Goal: Task Accomplishment & Management: Manage account settings

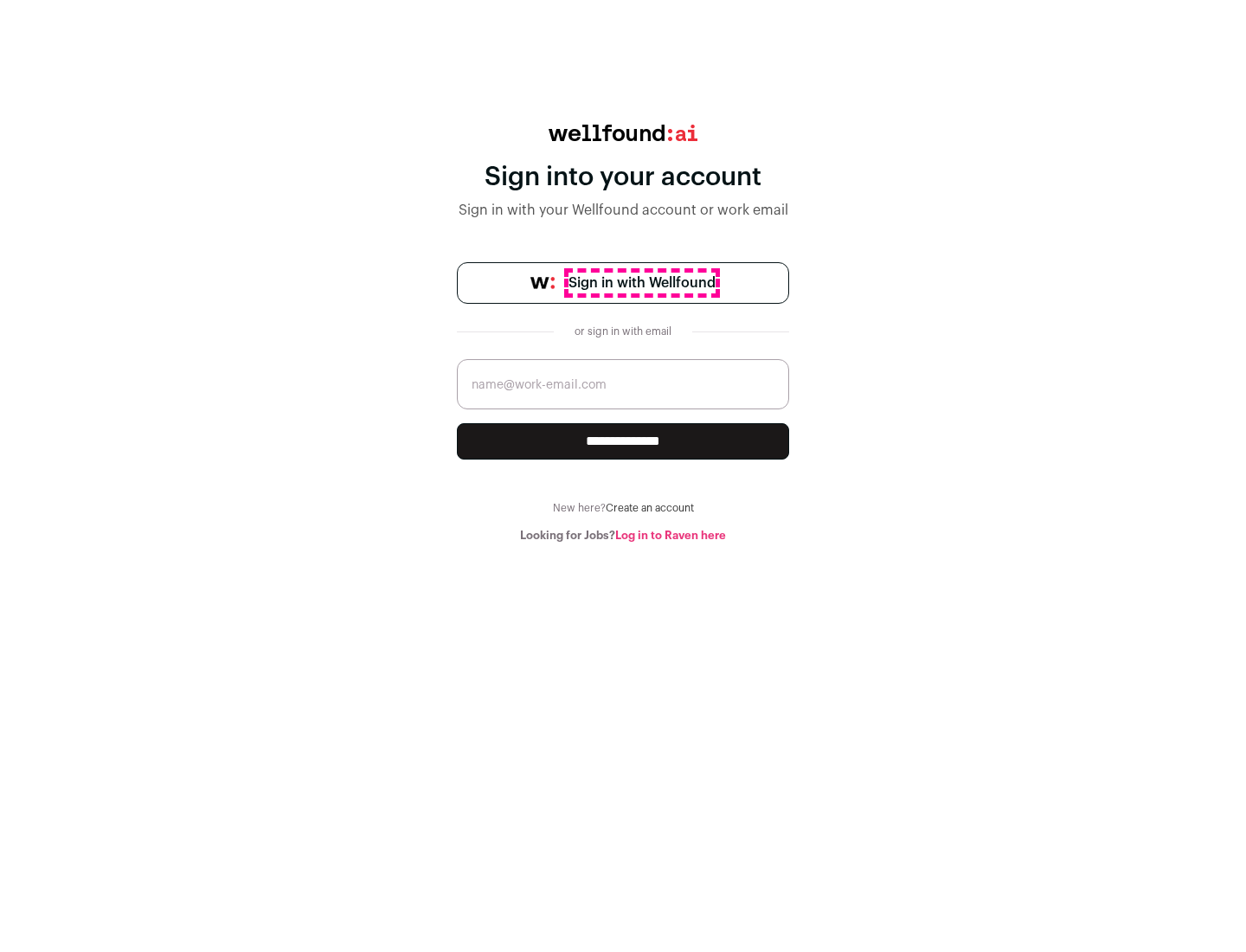
click at [642, 283] on span "Sign in with Wellfound" at bounding box center [642, 283] width 147 height 21
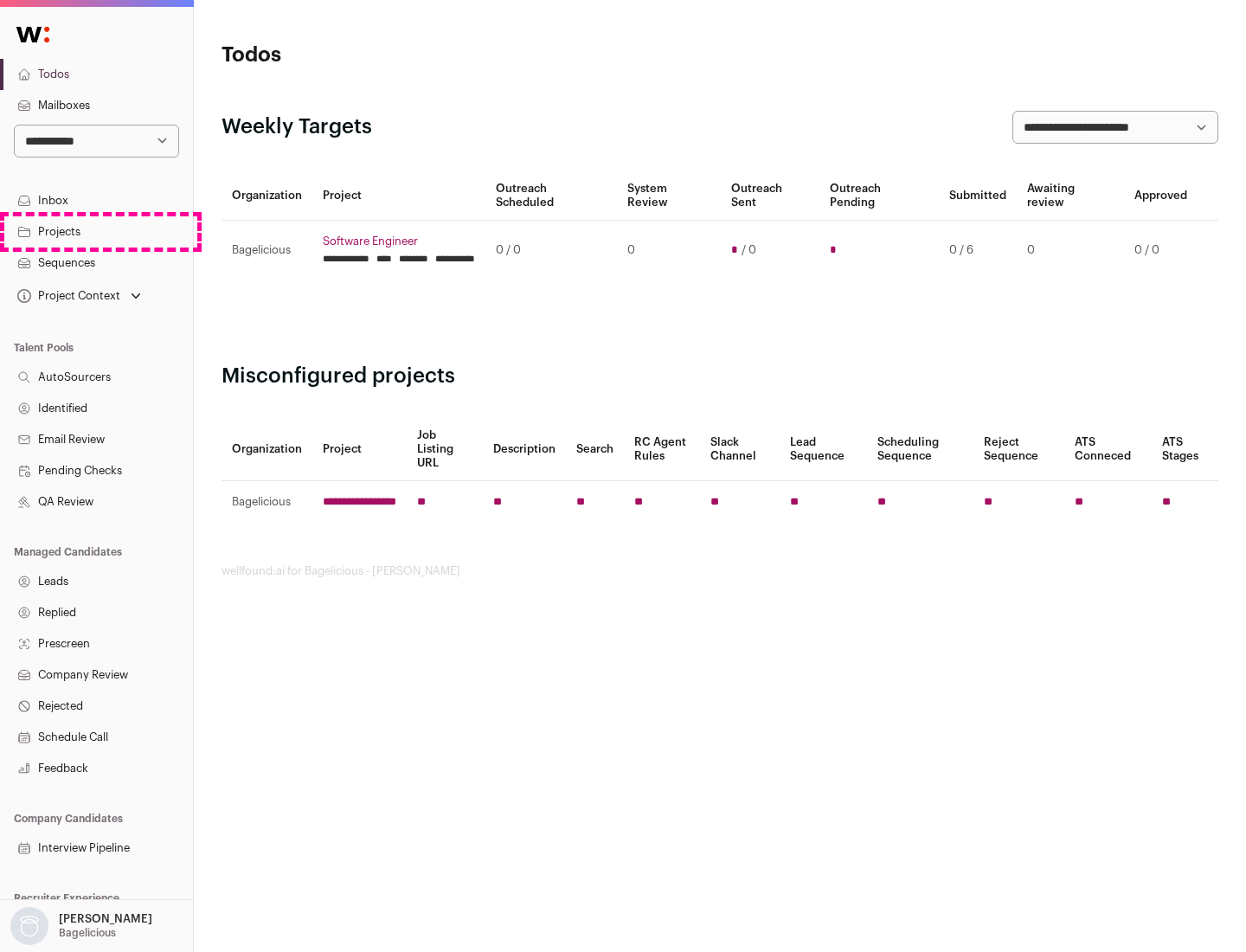
click at [96, 231] on link "Projects" at bounding box center [96, 232] width 193 height 31
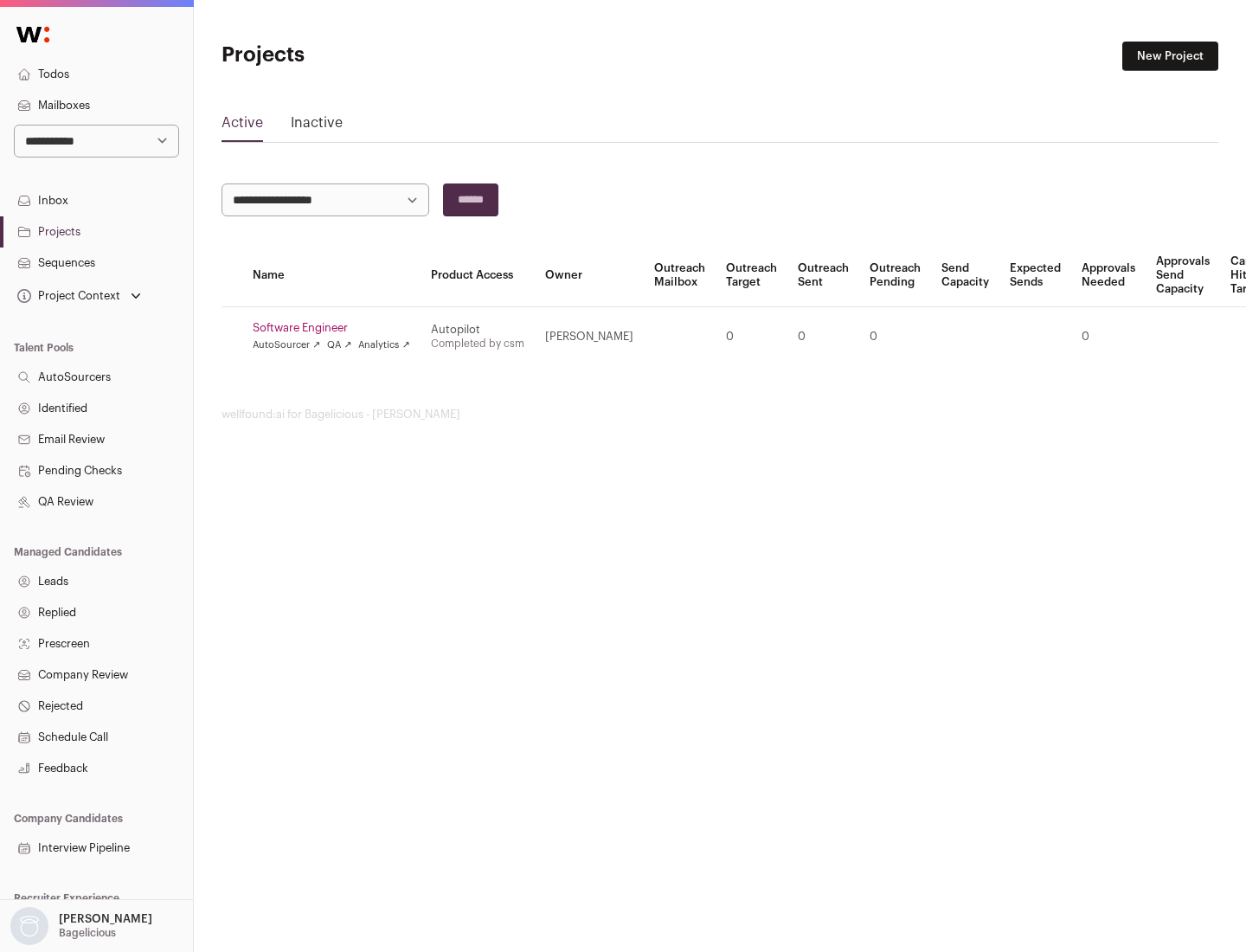
click at [337, 328] on link "Software Engineer" at bounding box center [331, 327] width 158 height 14
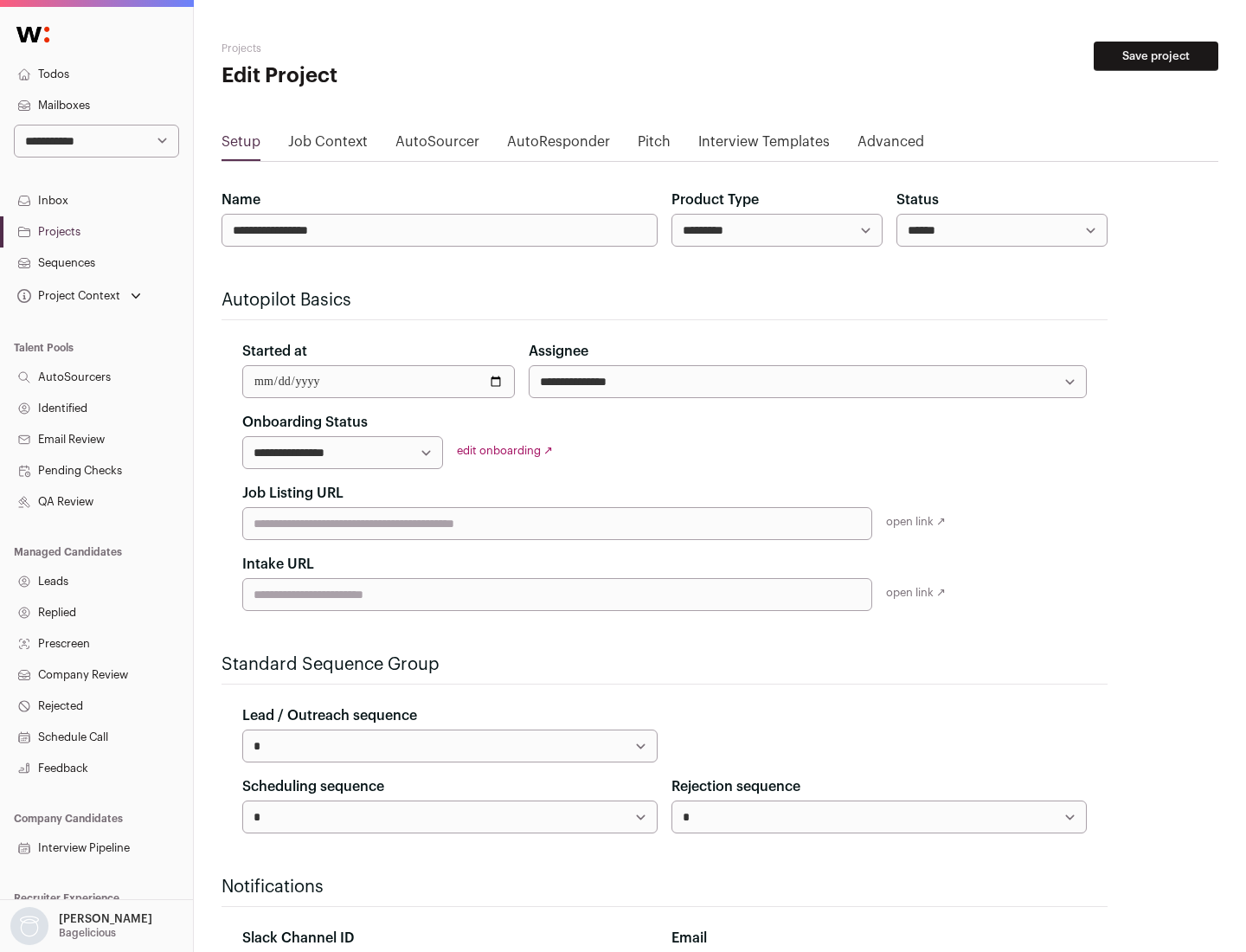
click at [1156, 56] on button "Save project" at bounding box center [1156, 56] width 124 height 29
